Goal: Task Accomplishment & Management: Manage account settings

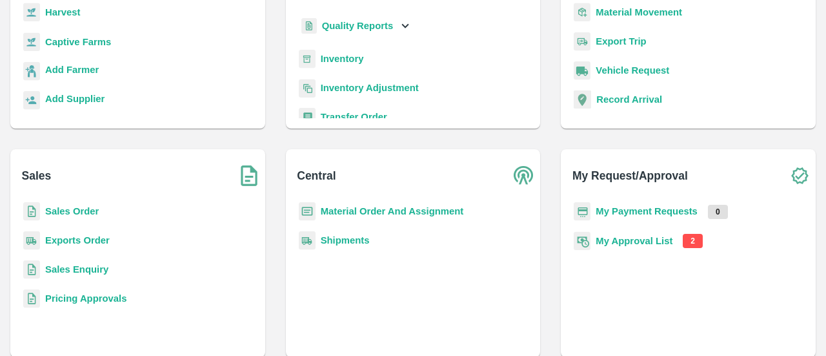
scroll to position [170, 0]
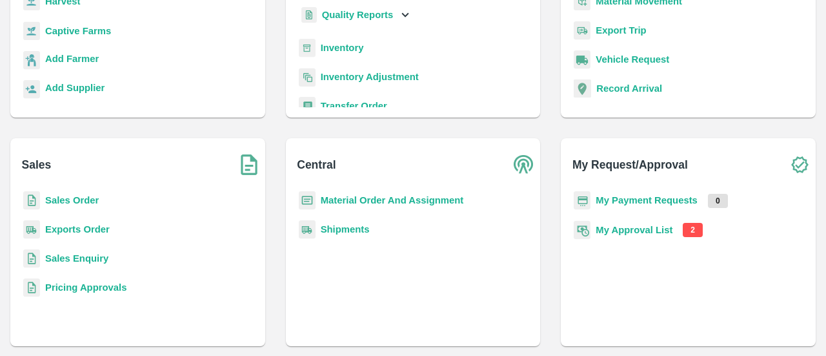
click at [642, 231] on b "My Approval List" at bounding box center [634, 230] width 77 height 10
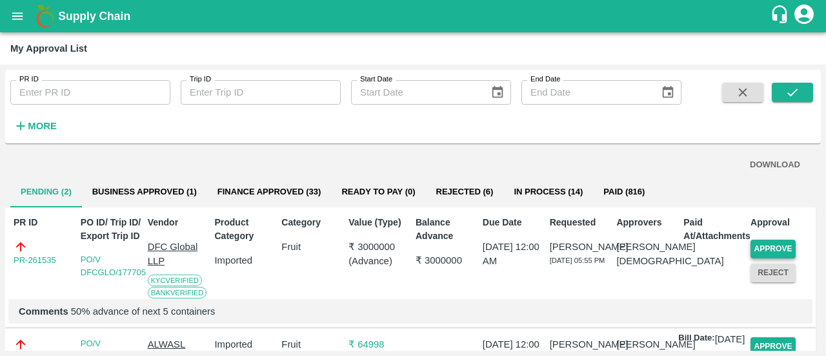
click at [767, 248] on button "Approve" at bounding box center [773, 248] width 45 height 19
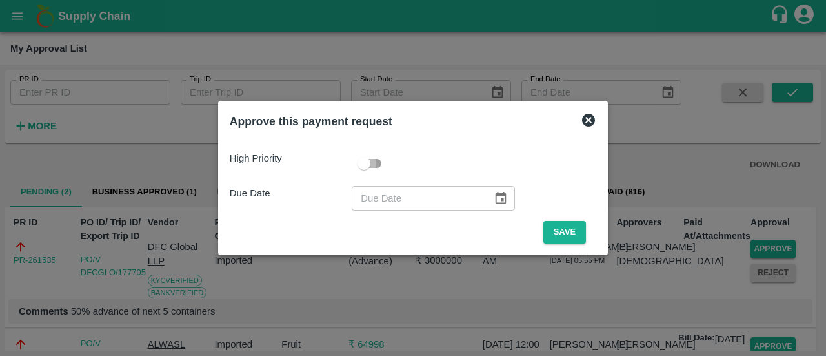
click at [377, 163] on input "checkbox" at bounding box center [364, 163] width 74 height 25
checkbox input "true"
click at [494, 199] on icon "Choose date" at bounding box center [501, 198] width 14 height 14
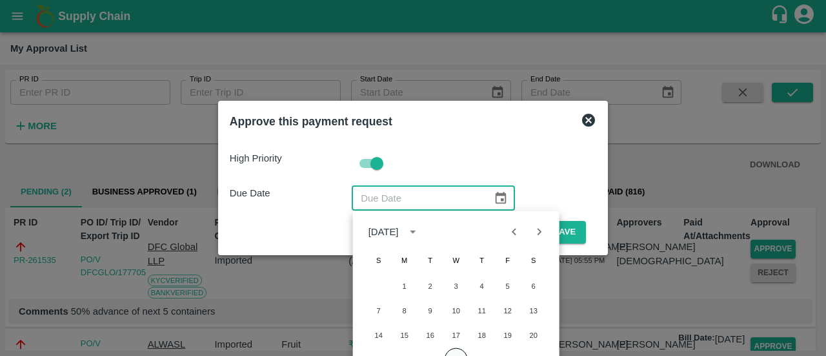
click at [461, 352] on button "24" at bounding box center [456, 359] width 23 height 23
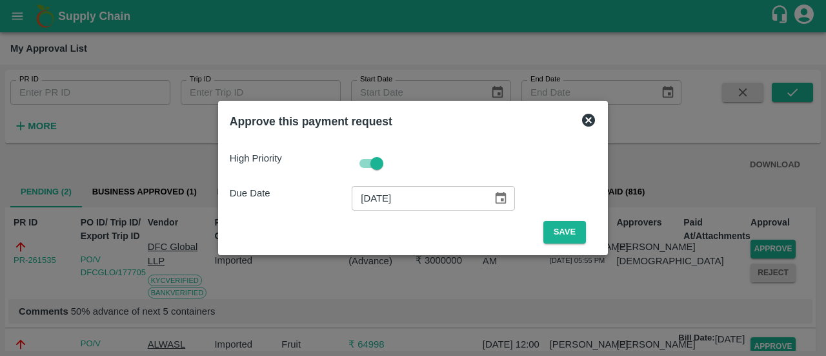
type input "[DATE]"
click at [558, 233] on button "Save" at bounding box center [564, 232] width 43 height 23
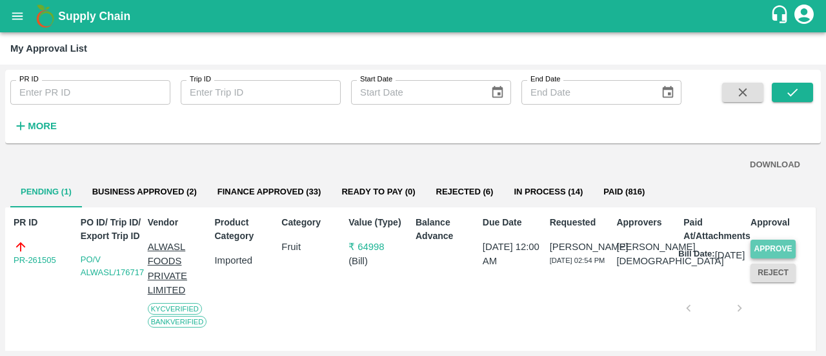
click at [776, 248] on button "Approve" at bounding box center [773, 248] width 45 height 19
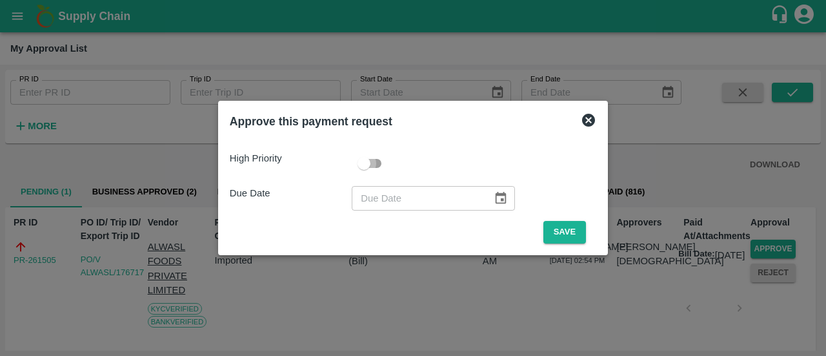
click at [380, 166] on input "checkbox" at bounding box center [364, 163] width 74 height 25
checkbox input "true"
click at [500, 201] on icon "Choose date" at bounding box center [501, 198] width 14 height 14
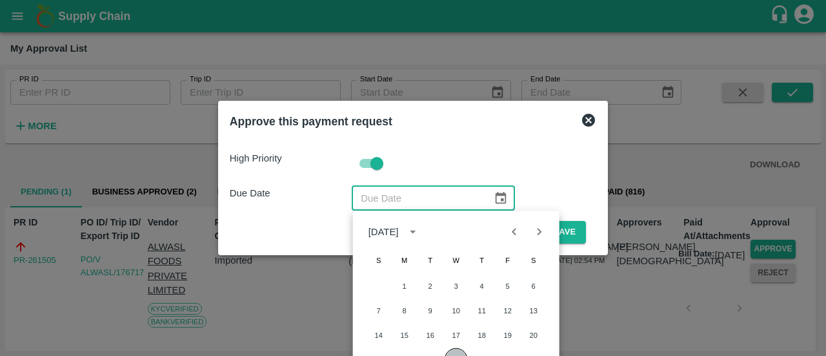
click at [457, 354] on button "24" at bounding box center [456, 359] width 23 height 23
type input "[DATE]"
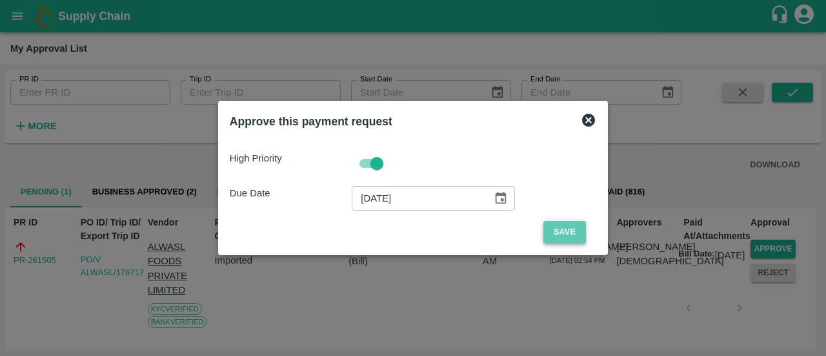
click at [563, 232] on button "Save" at bounding box center [564, 232] width 43 height 23
